Goal: Communication & Community: Share content

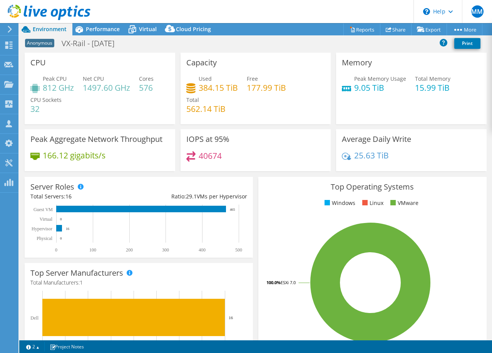
select select "USD"
click at [94, 25] on div "Performance" at bounding box center [98, 29] width 53 height 12
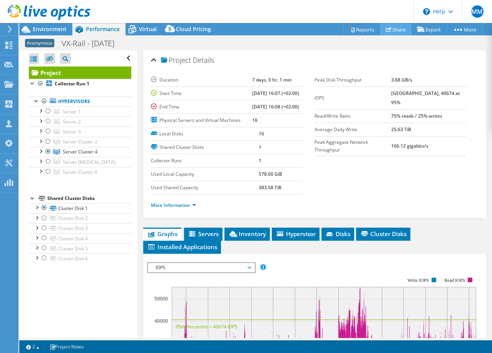
click at [391, 28] on link "Share" at bounding box center [396, 29] width 32 height 12
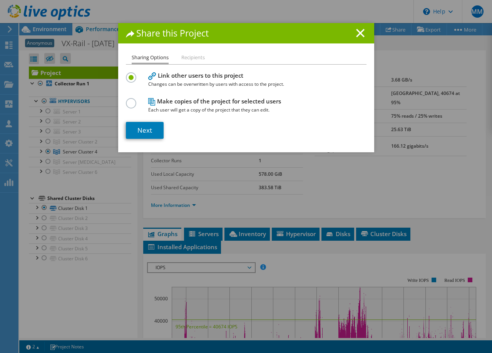
click at [196, 56] on li "Recipients" at bounding box center [192, 58] width 23 height 10
click at [150, 129] on link "Next" at bounding box center [145, 130] width 38 height 17
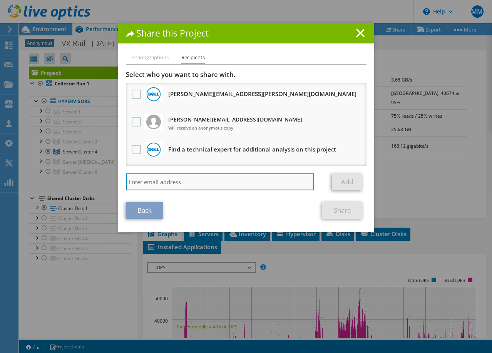
click at [171, 181] on input "search" at bounding box center [220, 182] width 189 height 17
type input "p"
type input "v"
click at [168, 187] on input "search" at bounding box center [220, 182] width 189 height 17
click at [195, 181] on input "search" at bounding box center [220, 182] width 189 height 17
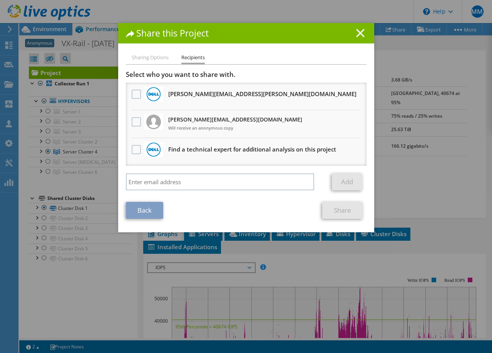
click at [359, 32] on line at bounding box center [361, 33] width 8 height 8
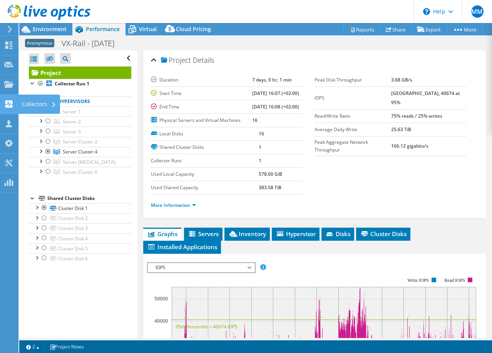
click at [10, 107] on use at bounding box center [8, 104] width 7 height 7
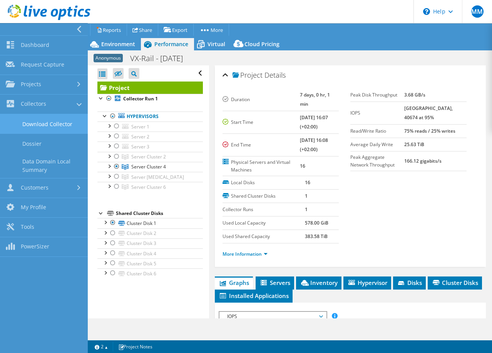
click at [24, 124] on link "Download Collector" at bounding box center [44, 124] width 88 height 20
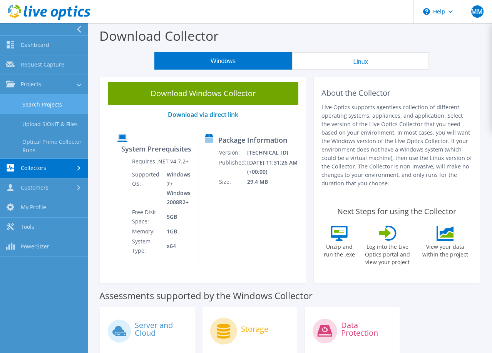
click at [45, 100] on link "Search Projects" at bounding box center [44, 105] width 88 height 20
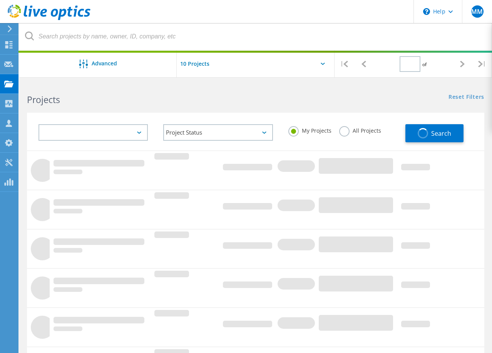
type input "1"
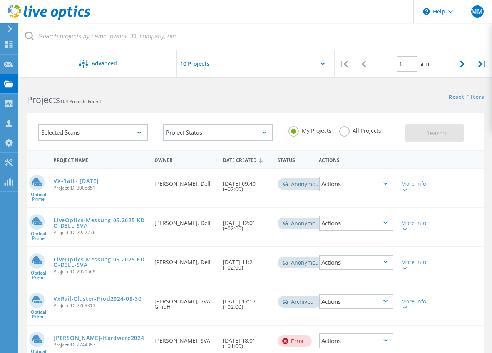
click at [406, 182] on div "More Info" at bounding box center [415, 186] width 29 height 11
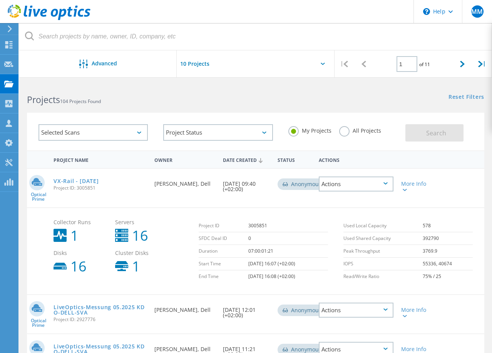
click at [250, 222] on td "3005851" at bounding box center [288, 226] width 80 height 13
click at [252, 226] on td "3005851" at bounding box center [288, 226] width 80 height 13
click at [260, 218] on div "Project ID 3005851 SFDC Deal ID 0 Duration 07:00:01:21 Start Time 07/29/2025, 1…" at bounding box center [267, 251] width 145 height 71
click at [248, 228] on td "3005851" at bounding box center [288, 226] width 80 height 13
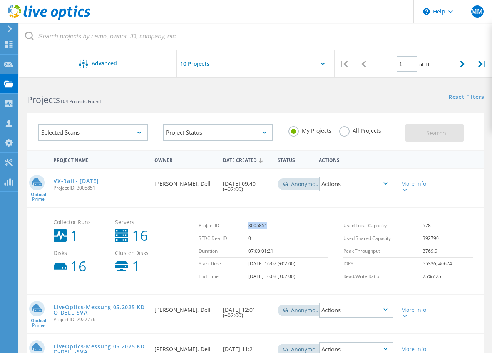
click at [248, 228] on td "3005851" at bounding box center [288, 226] width 80 height 13
copy td "3005851"
click at [248, 228] on td "3005851" at bounding box center [288, 226] width 80 height 13
